Goal: Transaction & Acquisition: Purchase product/service

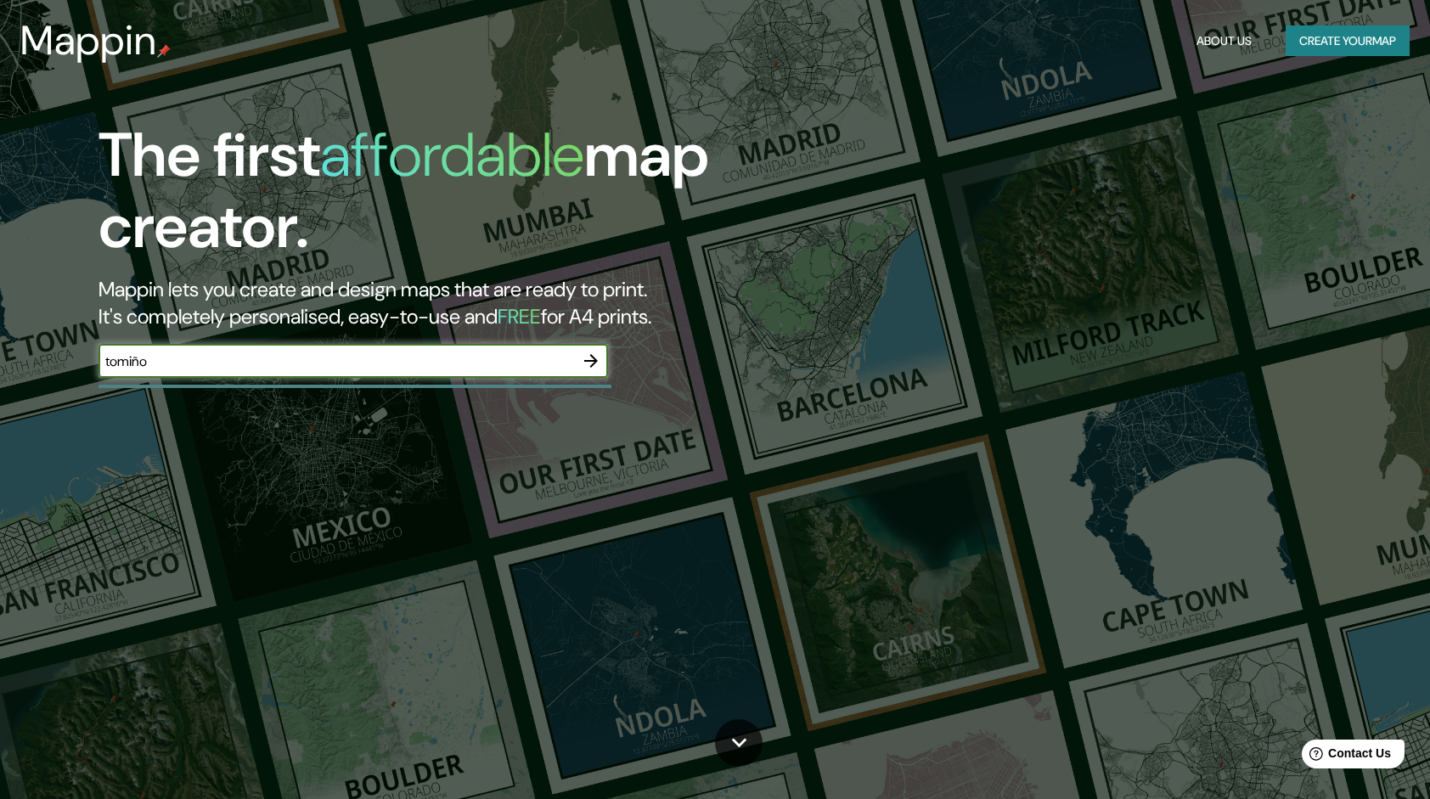
type input "Tomiño"
click at [591, 351] on icon "button" at bounding box center [591, 361] width 20 height 20
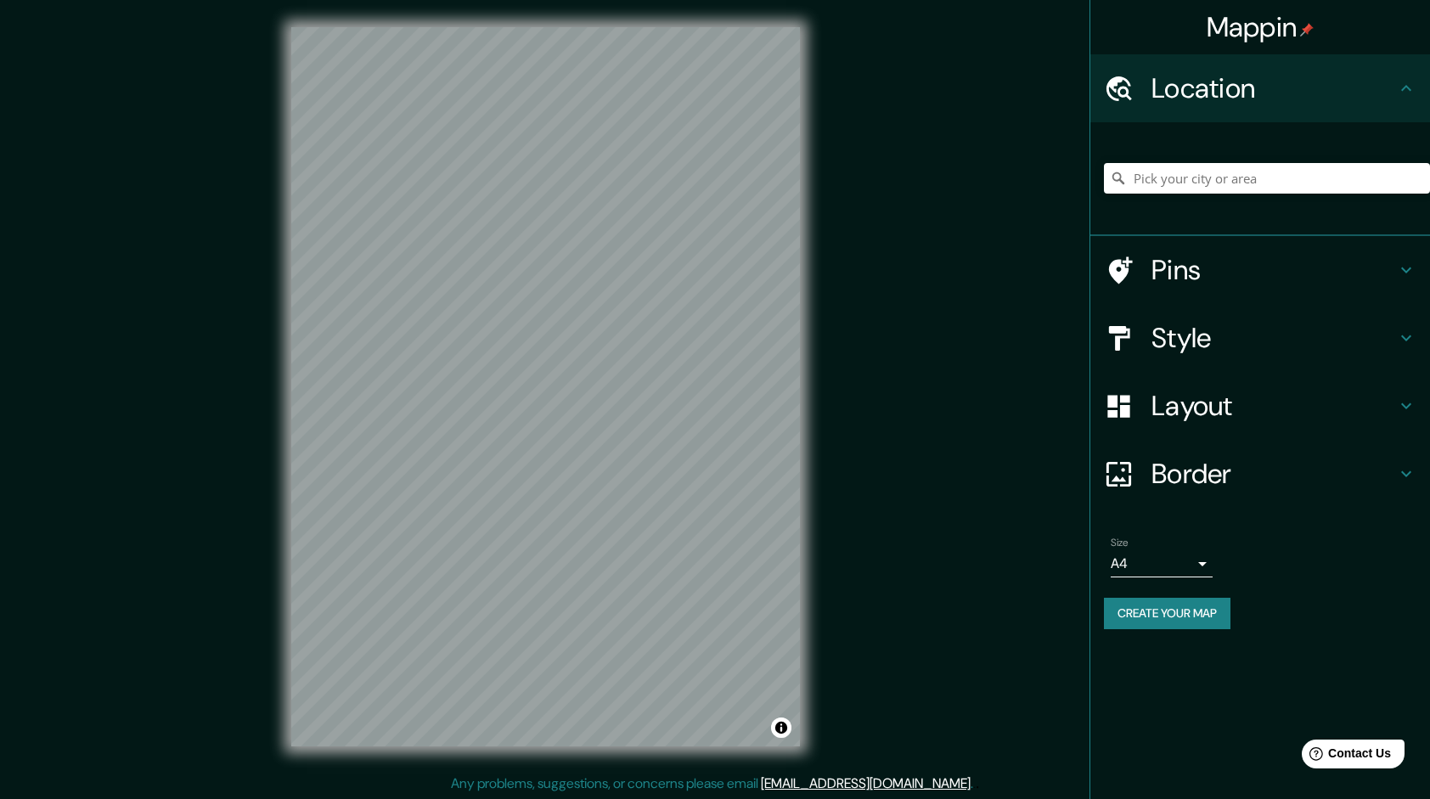
scroll to position [2, 0]
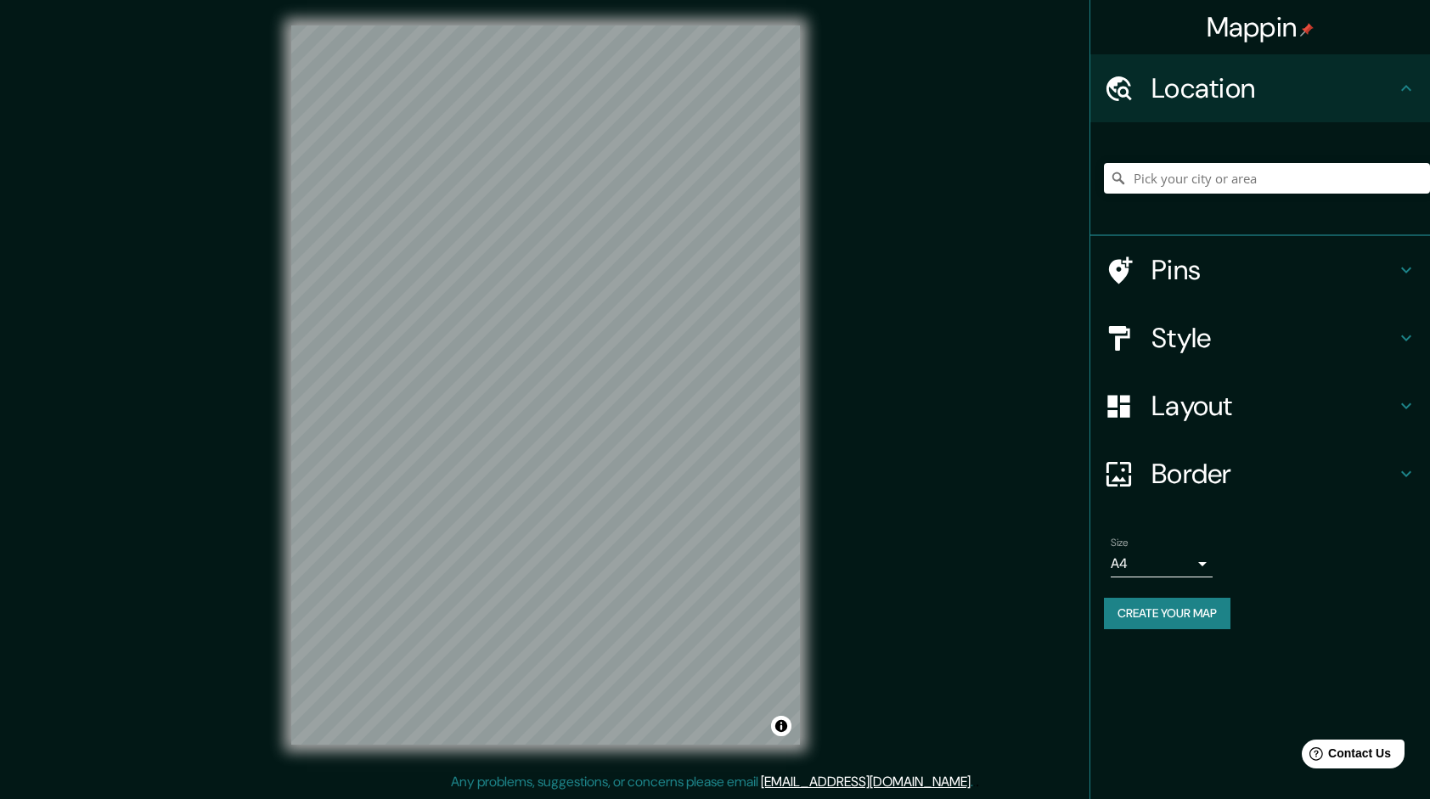
click at [1410, 403] on icon at bounding box center [1406, 406] width 10 height 6
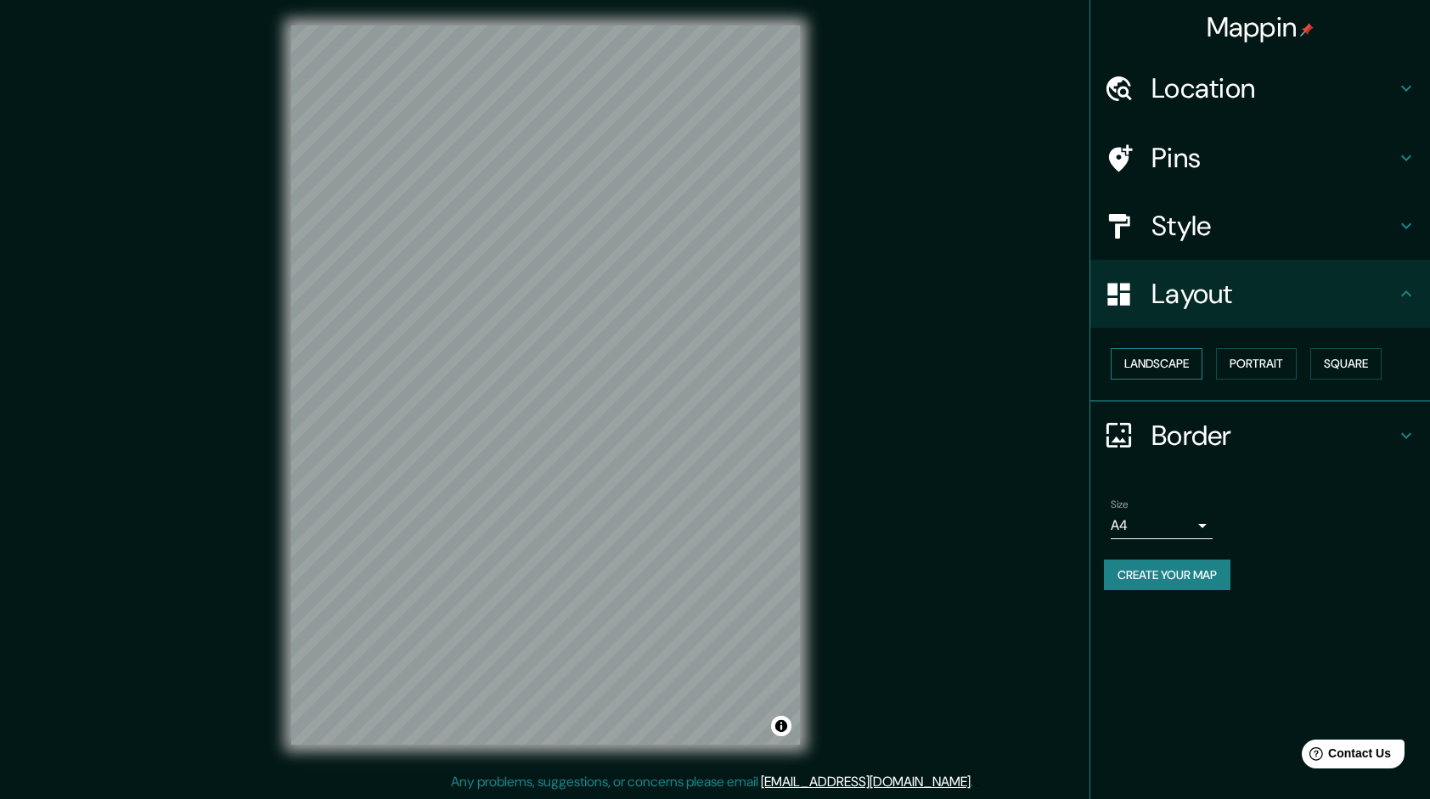
click at [1184, 358] on button "Landscape" at bounding box center [1157, 363] width 92 height 31
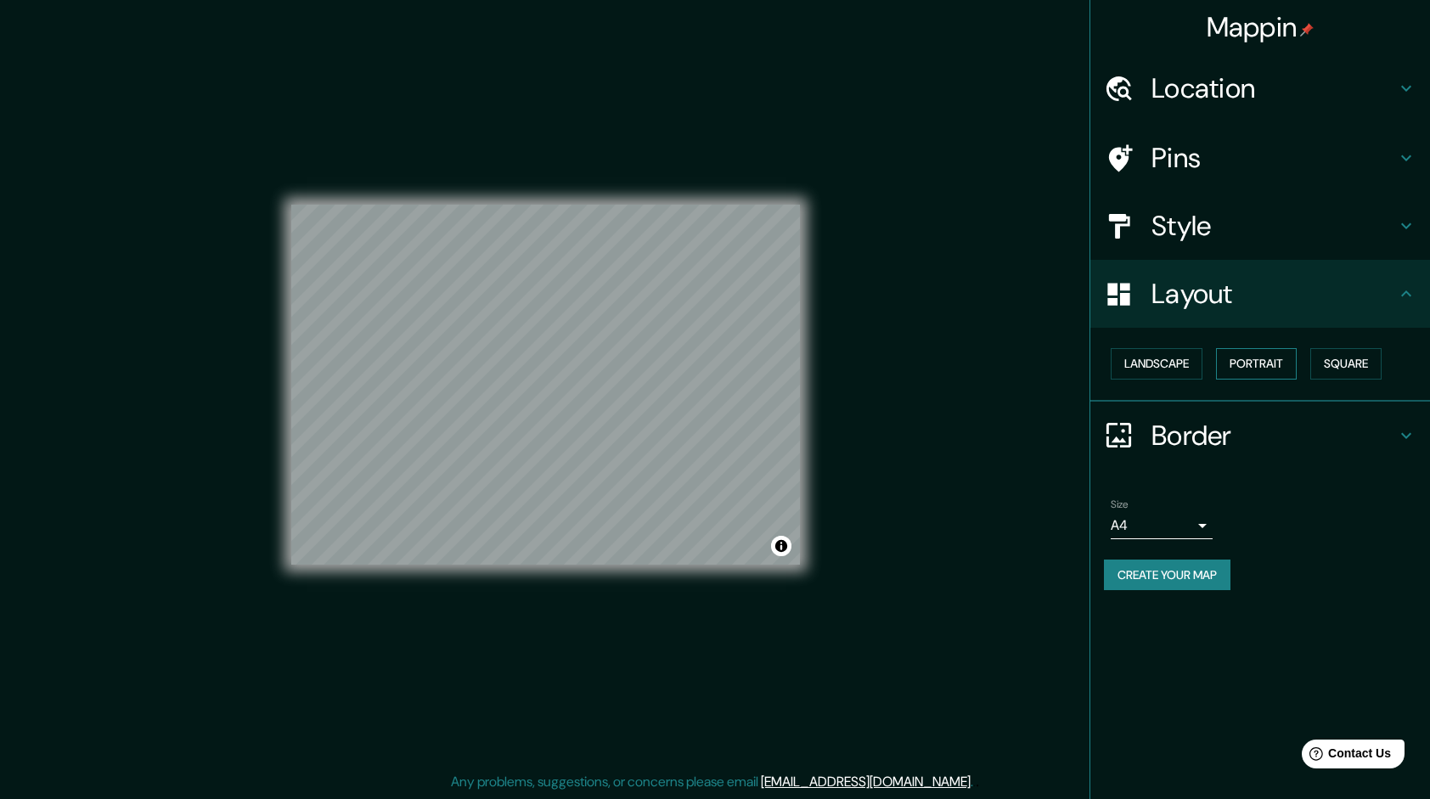
click at [1246, 363] on button "Portrait" at bounding box center [1256, 363] width 81 height 31
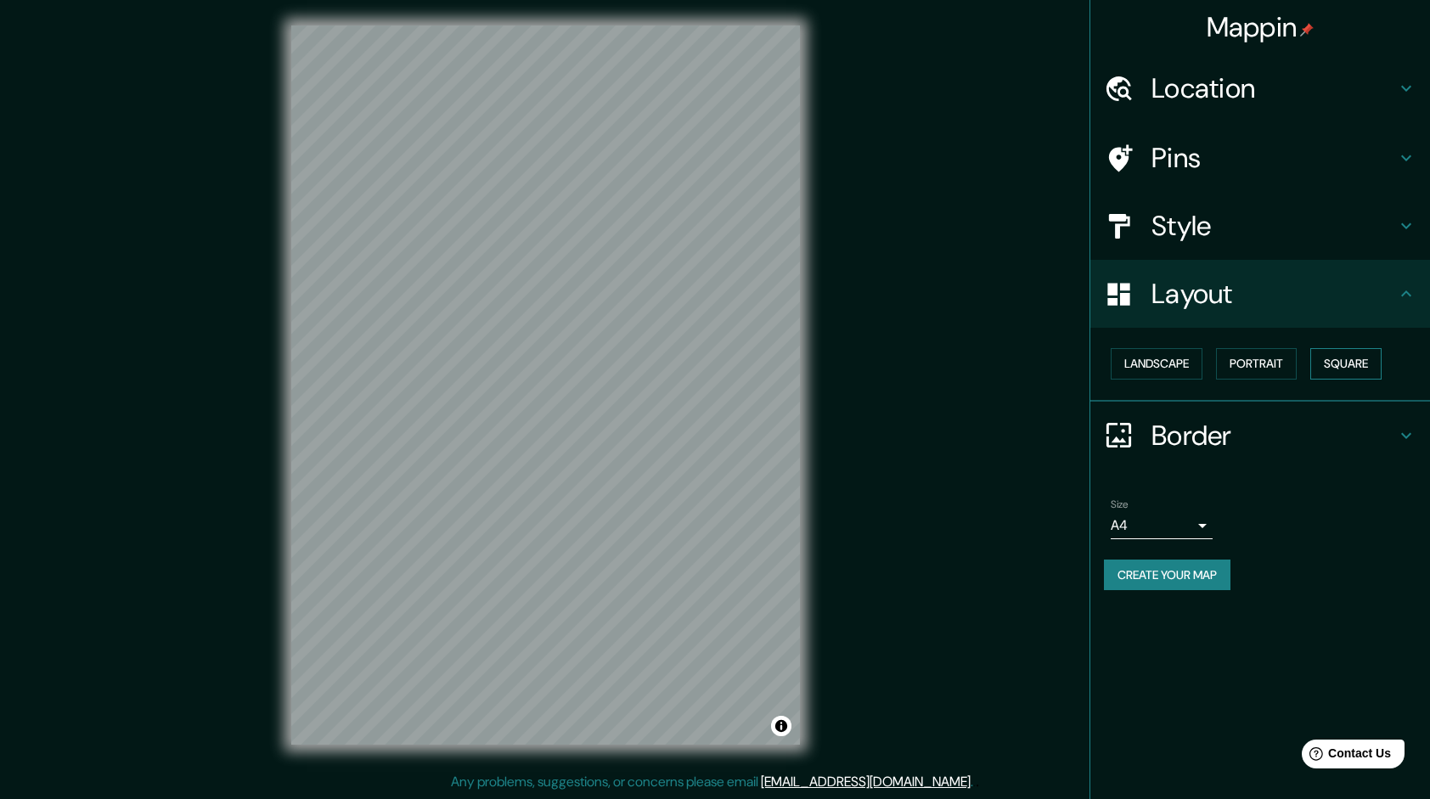
click at [1346, 363] on button "Square" at bounding box center [1345, 363] width 71 height 31
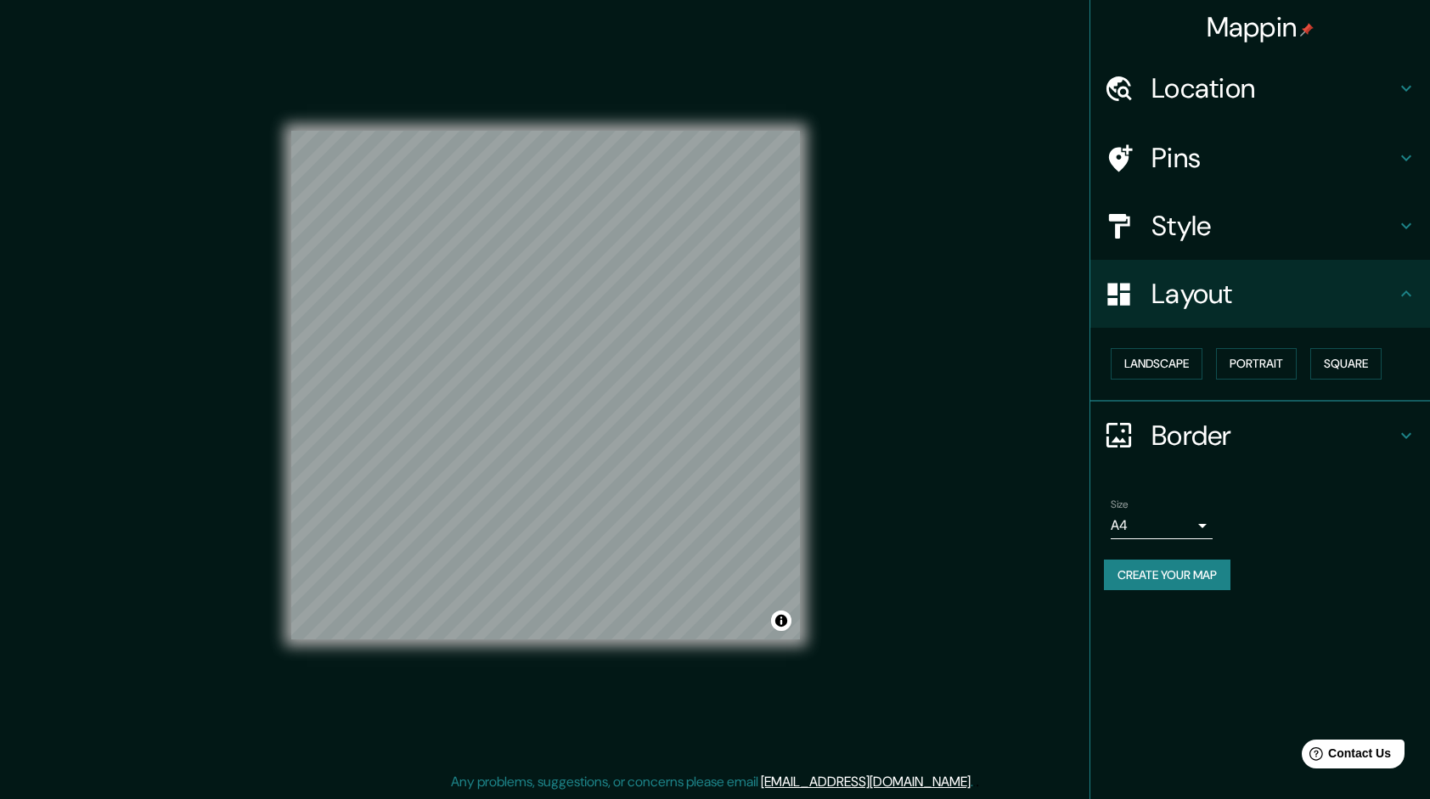
click at [1399, 233] on icon at bounding box center [1406, 226] width 20 height 20
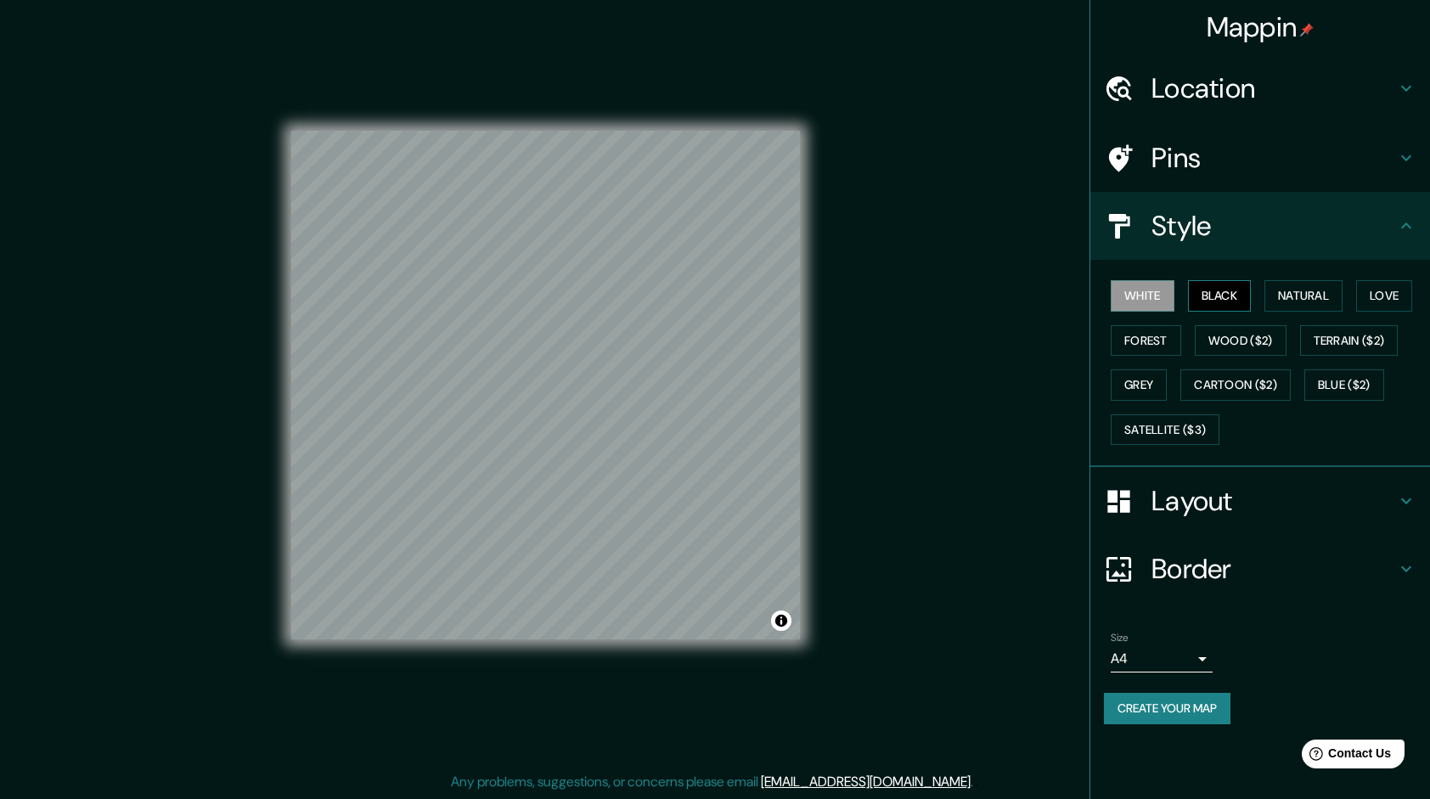
click at [1246, 295] on button "Black" at bounding box center [1220, 295] width 64 height 31
click at [1284, 294] on button "Natural" at bounding box center [1303, 295] width 78 height 31
click at [1391, 297] on button "Love" at bounding box center [1384, 295] width 56 height 31
click at [1336, 296] on button "Natural" at bounding box center [1303, 295] width 78 height 31
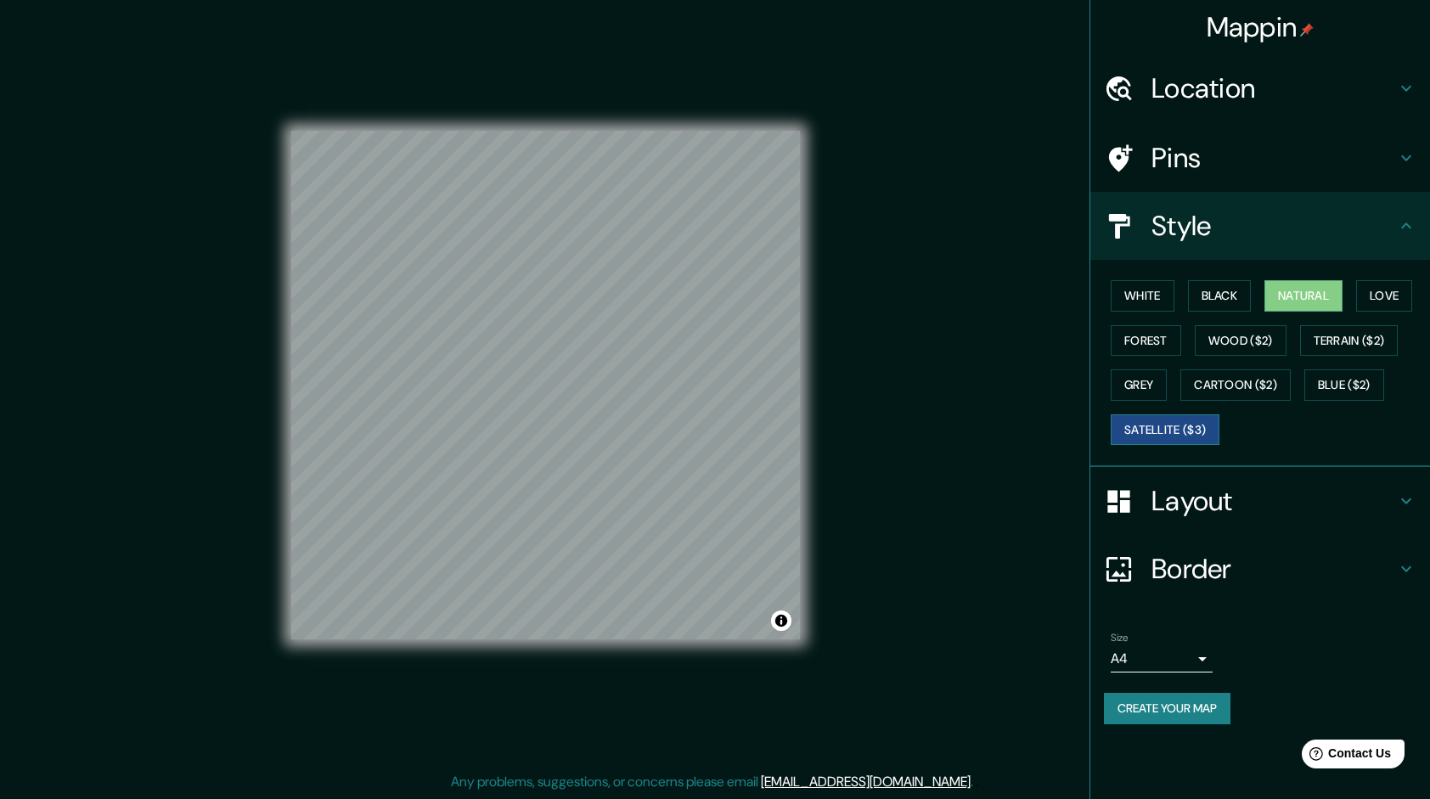
click at [1156, 421] on button "Satellite ($3)" at bounding box center [1165, 429] width 109 height 31
click at [1298, 301] on button "Natural" at bounding box center [1303, 295] width 78 height 31
click at [1391, 76] on h4 "Location" at bounding box center [1273, 88] width 245 height 34
